Goal: Transaction & Acquisition: Purchase product/service

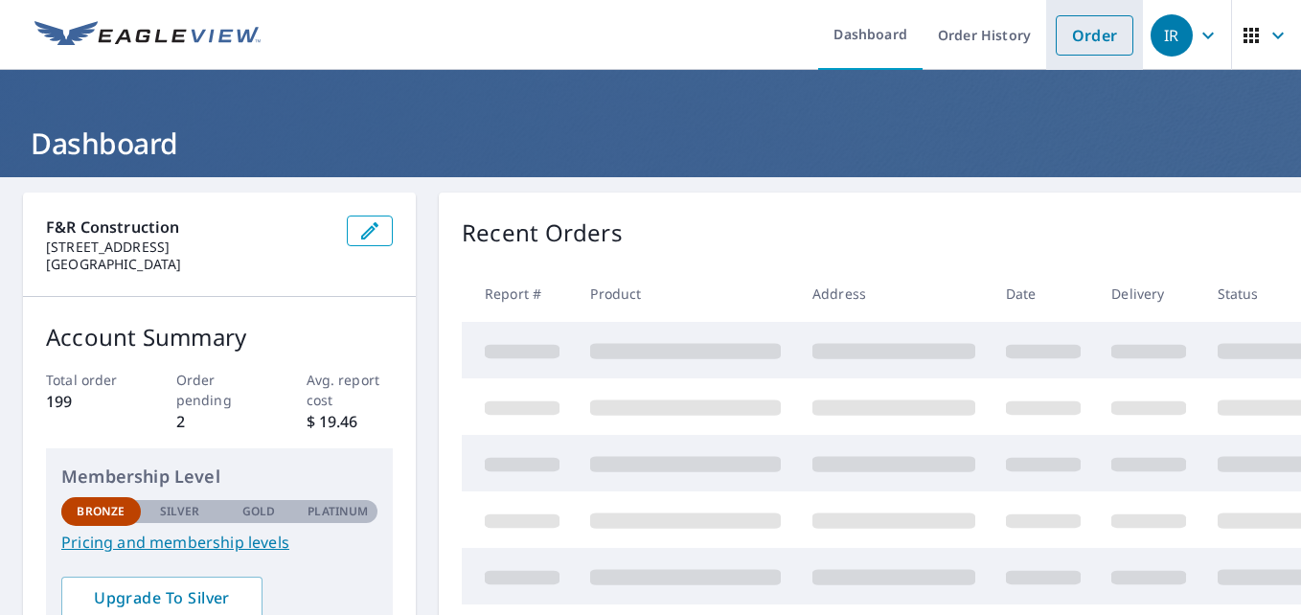
click at [1064, 38] on link "Order" at bounding box center [1094, 35] width 78 height 40
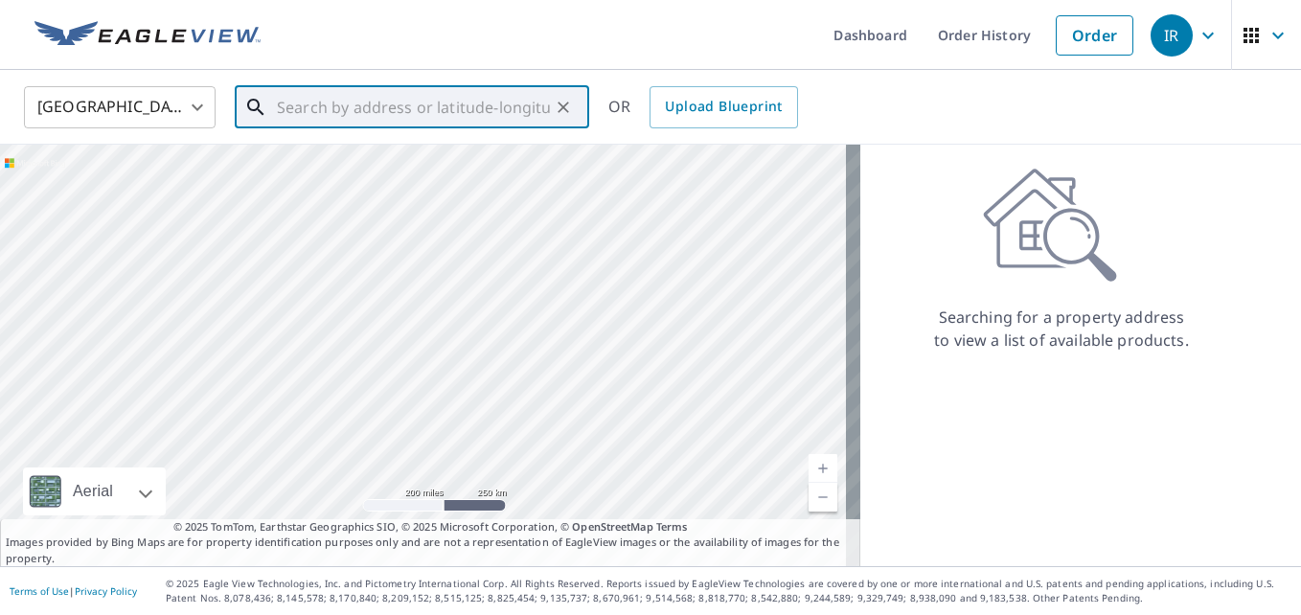
click at [427, 110] on input "text" at bounding box center [413, 107] width 273 height 54
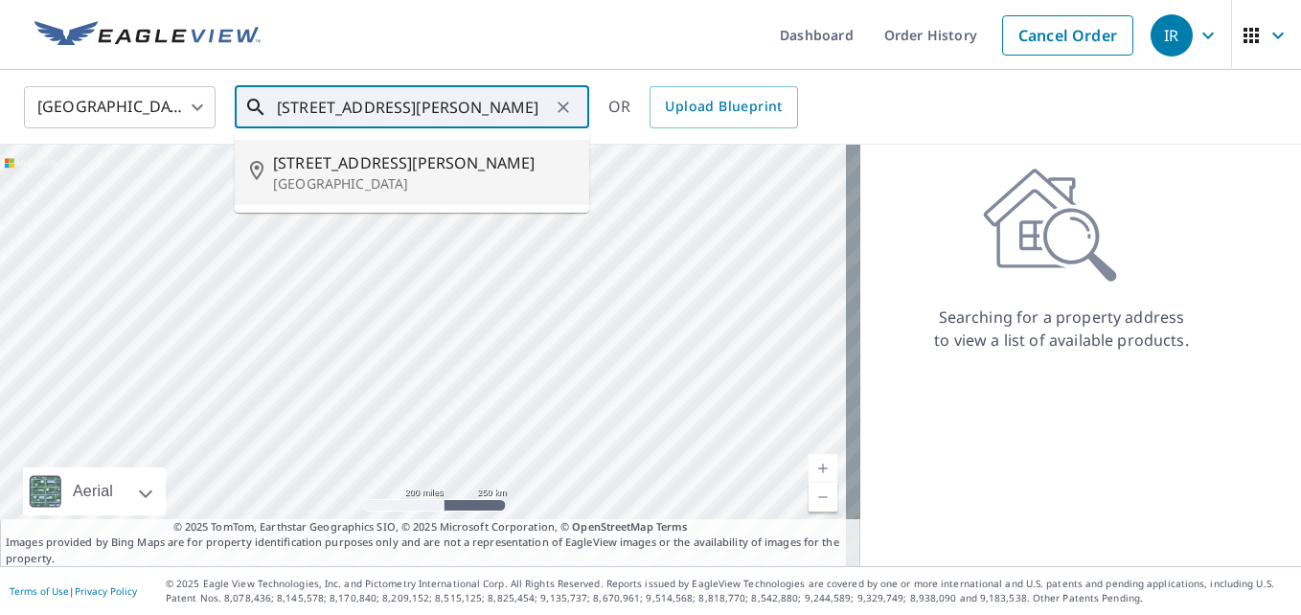
click at [366, 170] on span "[STREET_ADDRESS][PERSON_NAME]" at bounding box center [423, 162] width 301 height 23
type input "[STREET_ADDRESS][PERSON_NAME]"
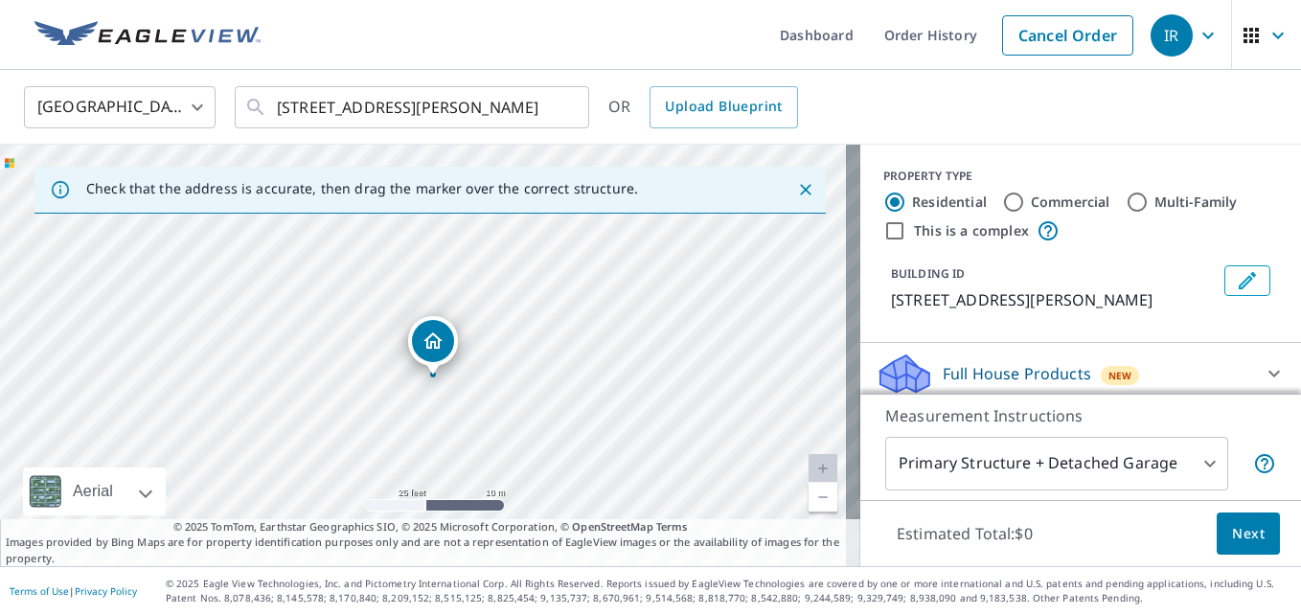
drag, startPoint x: 473, startPoint y: 394, endPoint x: 483, endPoint y: 417, distance: 24.9
click at [483, 417] on div "[STREET_ADDRESS][PERSON_NAME]" at bounding box center [430, 355] width 860 height 421
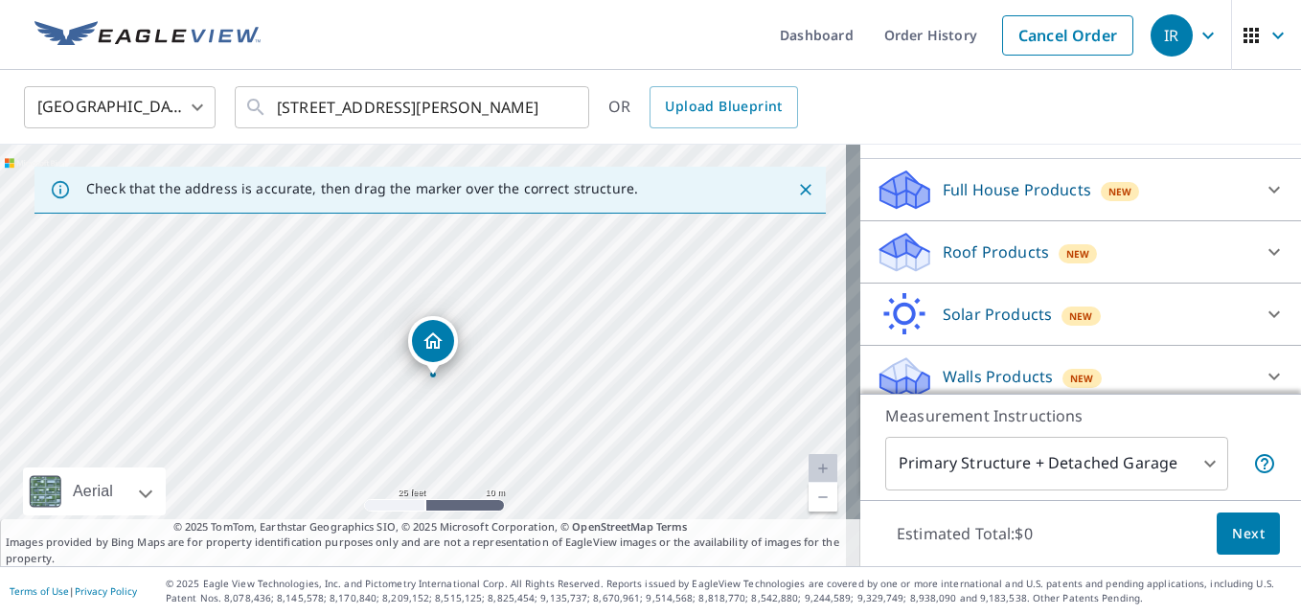
scroll to position [198, 0]
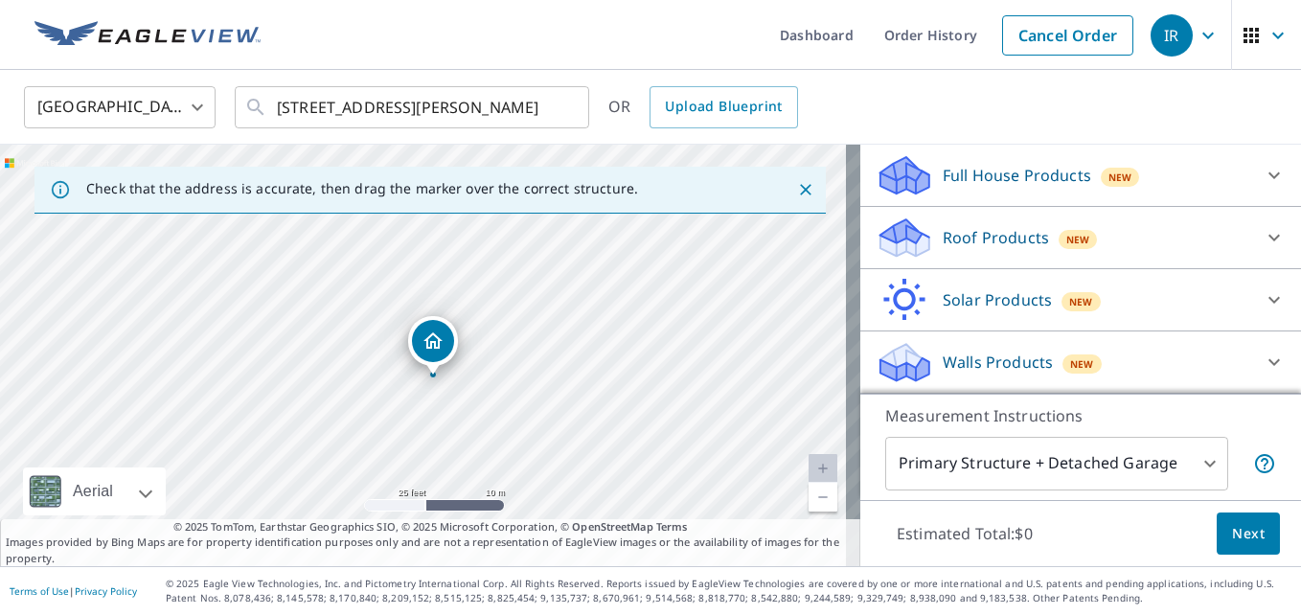
click at [962, 228] on p "Roof Products" at bounding box center [995, 237] width 106 height 23
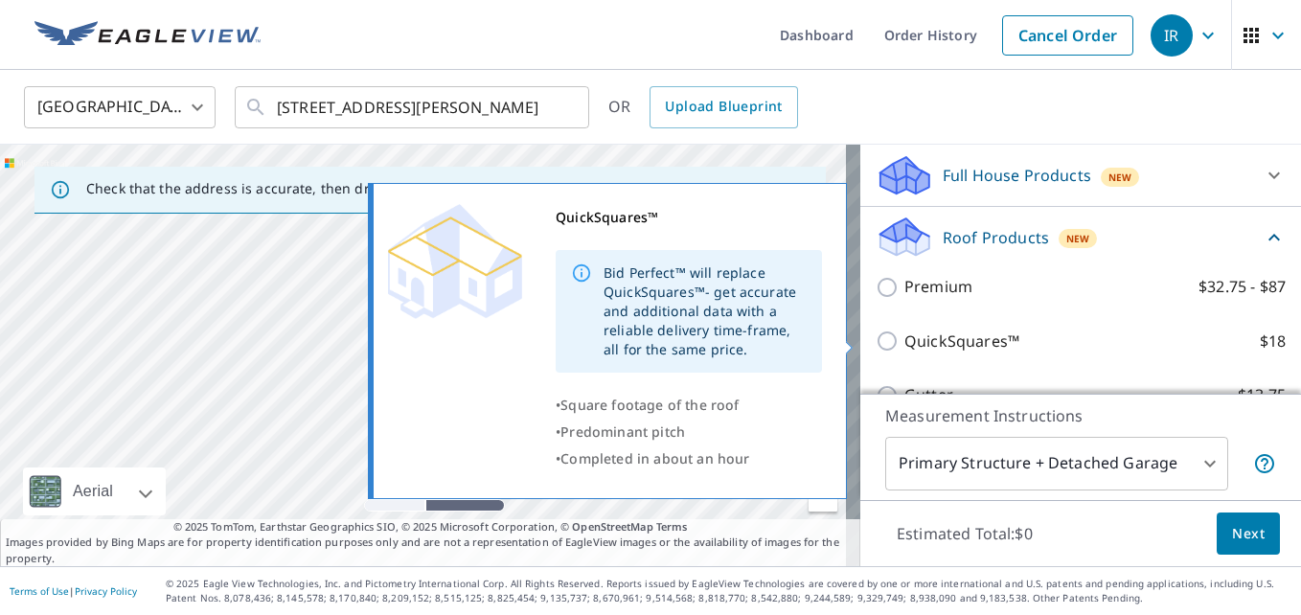
click at [904, 341] on p "QuickSquares™" at bounding box center [961, 341] width 115 height 24
click at [903, 341] on input "QuickSquares™ $18" at bounding box center [889, 340] width 29 height 23
checkbox input "true"
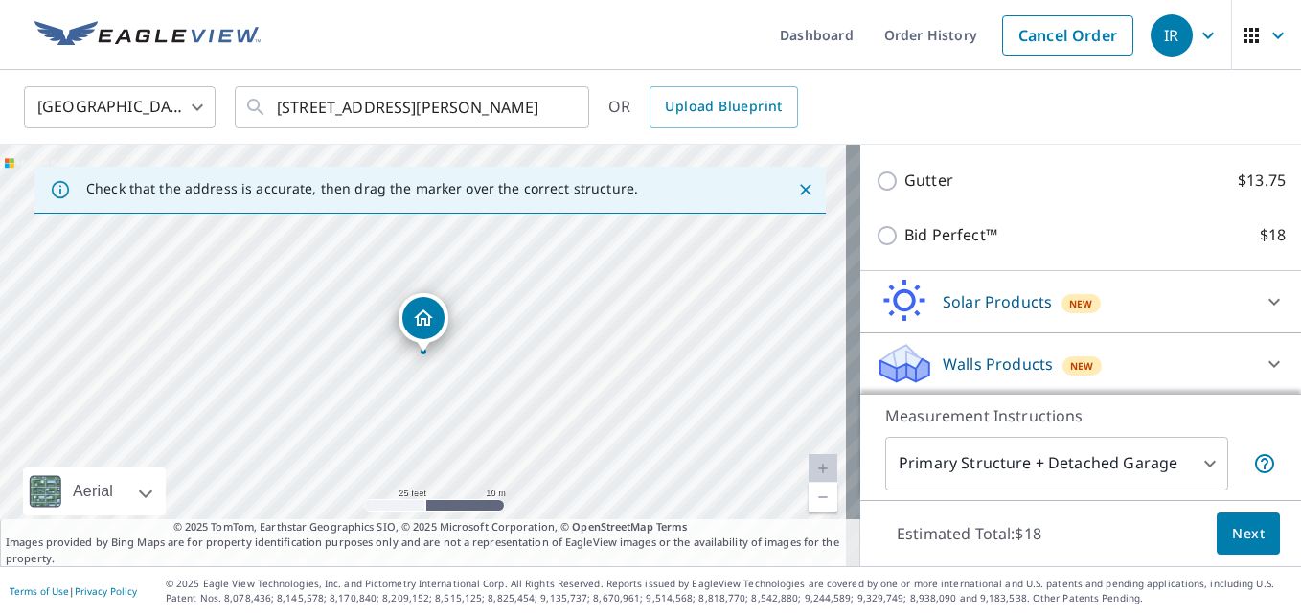
scroll to position [487, 0]
click at [1232, 533] on span "Next" at bounding box center [1248, 534] width 33 height 24
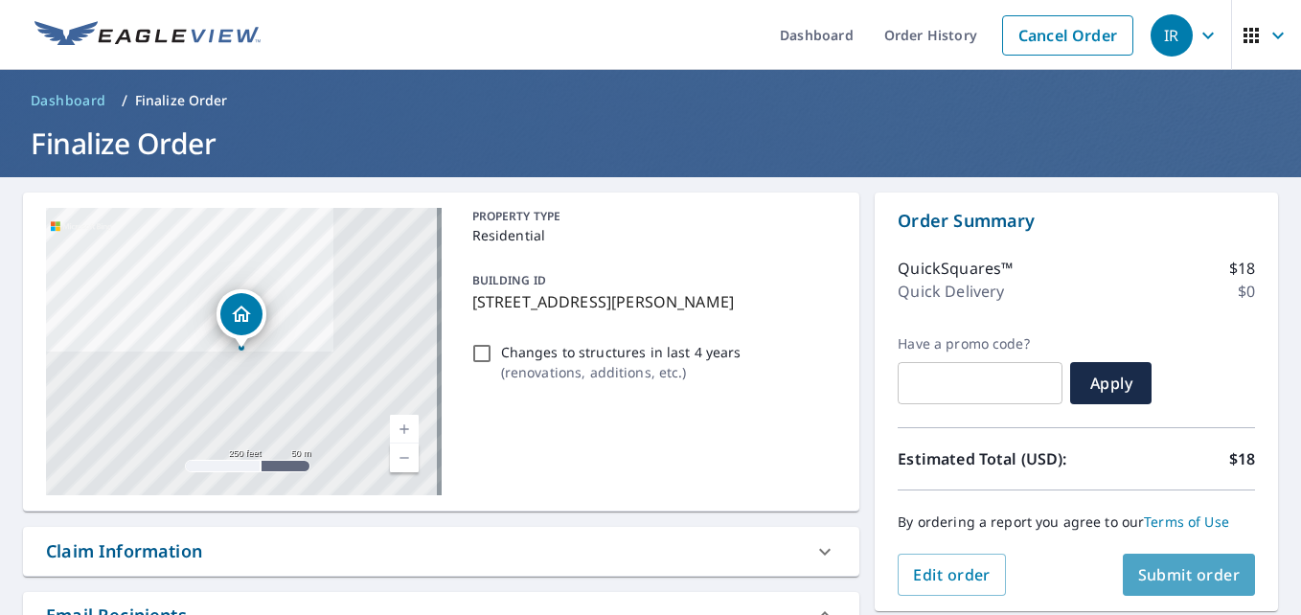
click at [1153, 576] on span "Submit order" at bounding box center [1189, 574] width 102 height 21
